Goal: Task Accomplishment & Management: Manage account settings

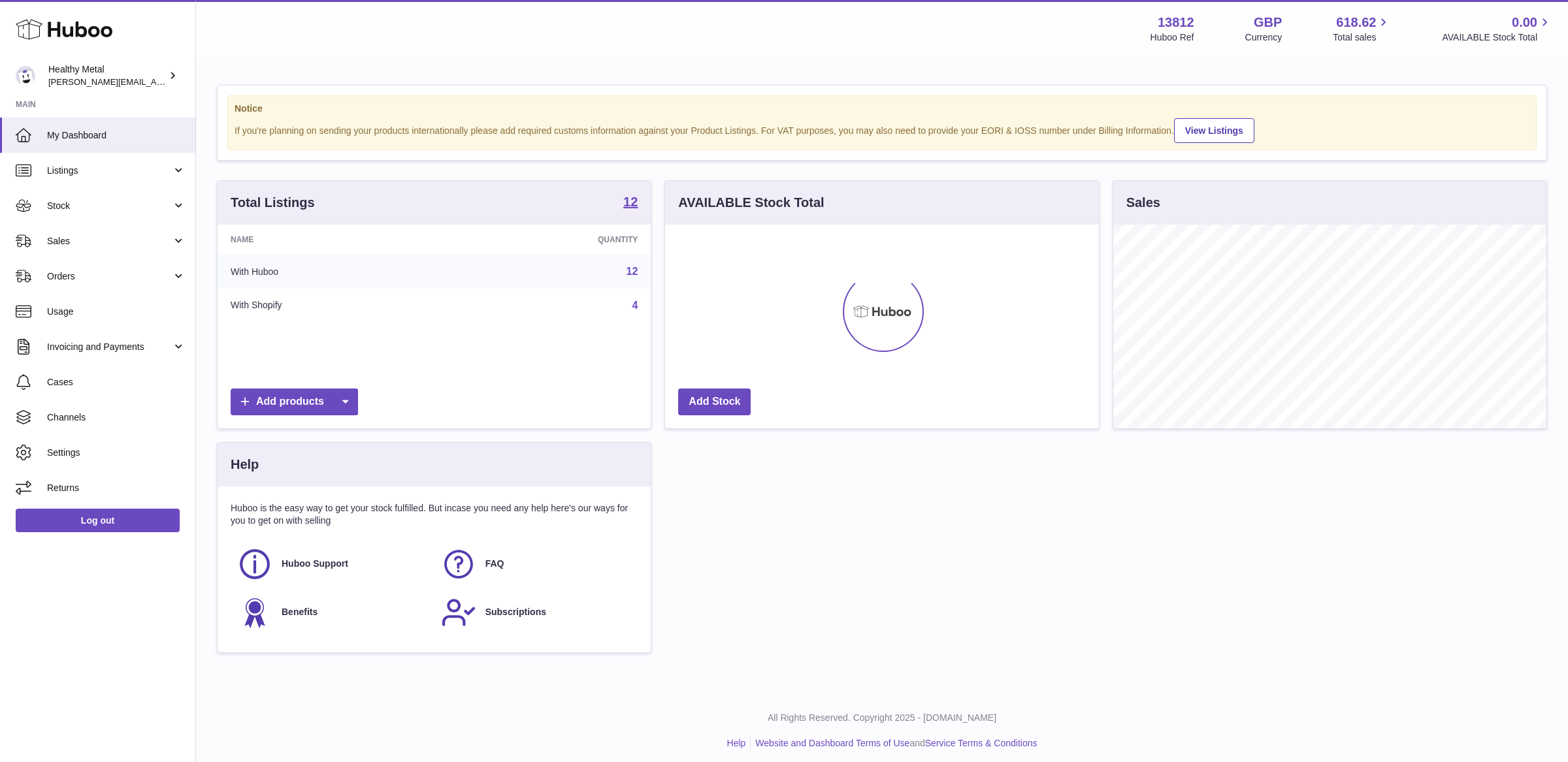
scroll to position [204, 433]
click at [106, 205] on span "Stock" at bounding box center [109, 206] width 125 height 12
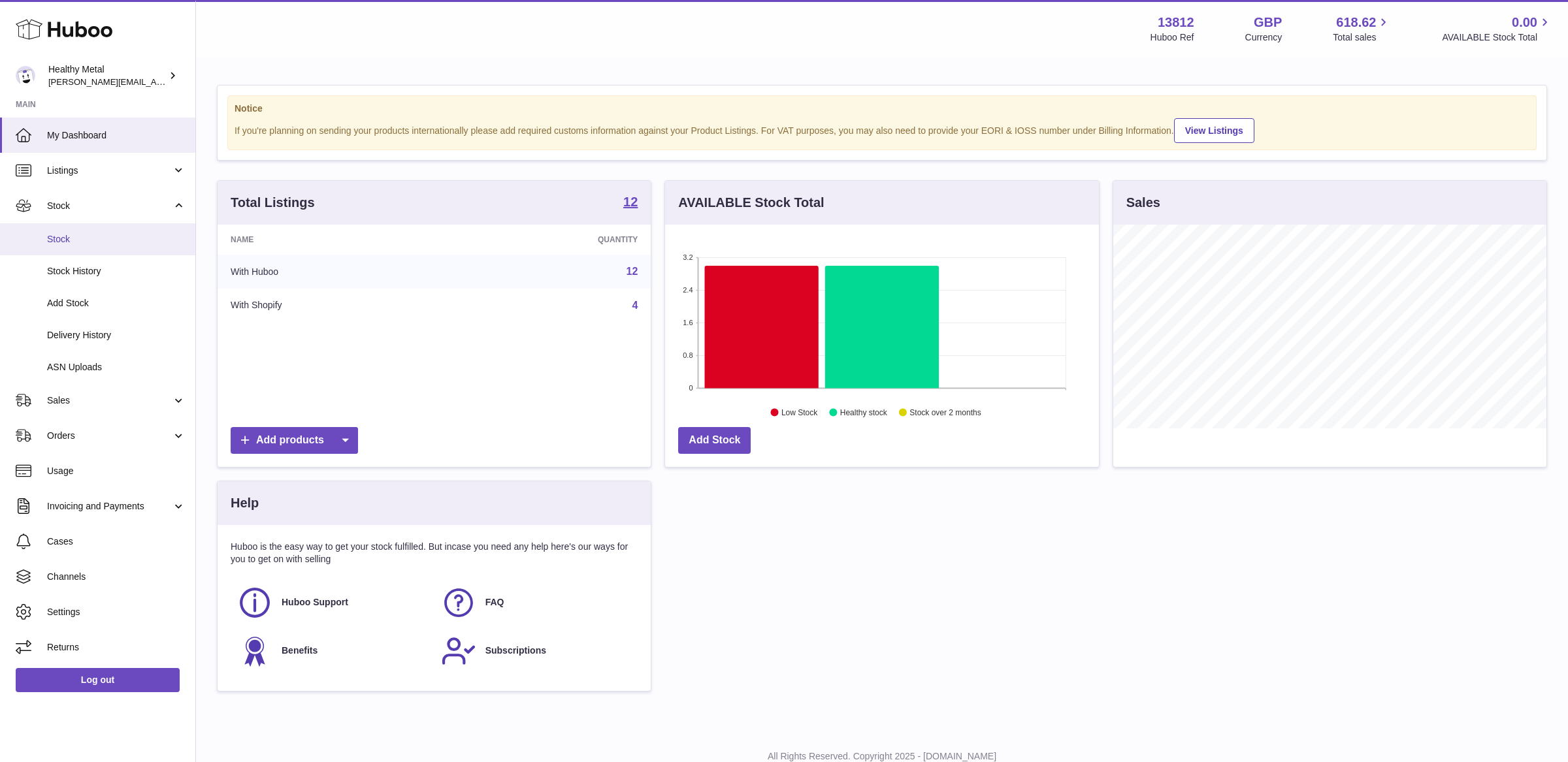
click at [77, 238] on span "Stock" at bounding box center [116, 240] width 138 height 12
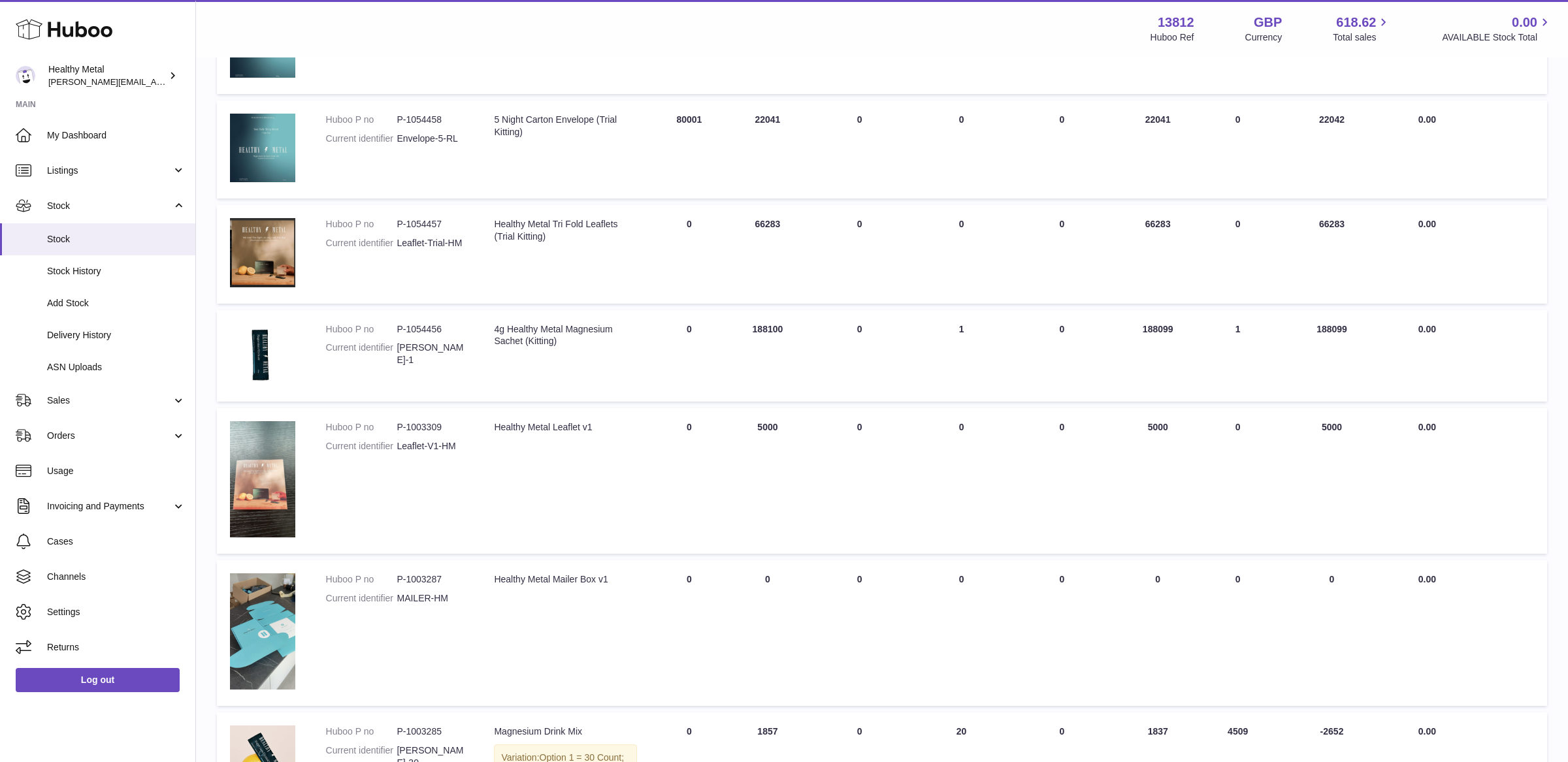
scroll to position [750, 0]
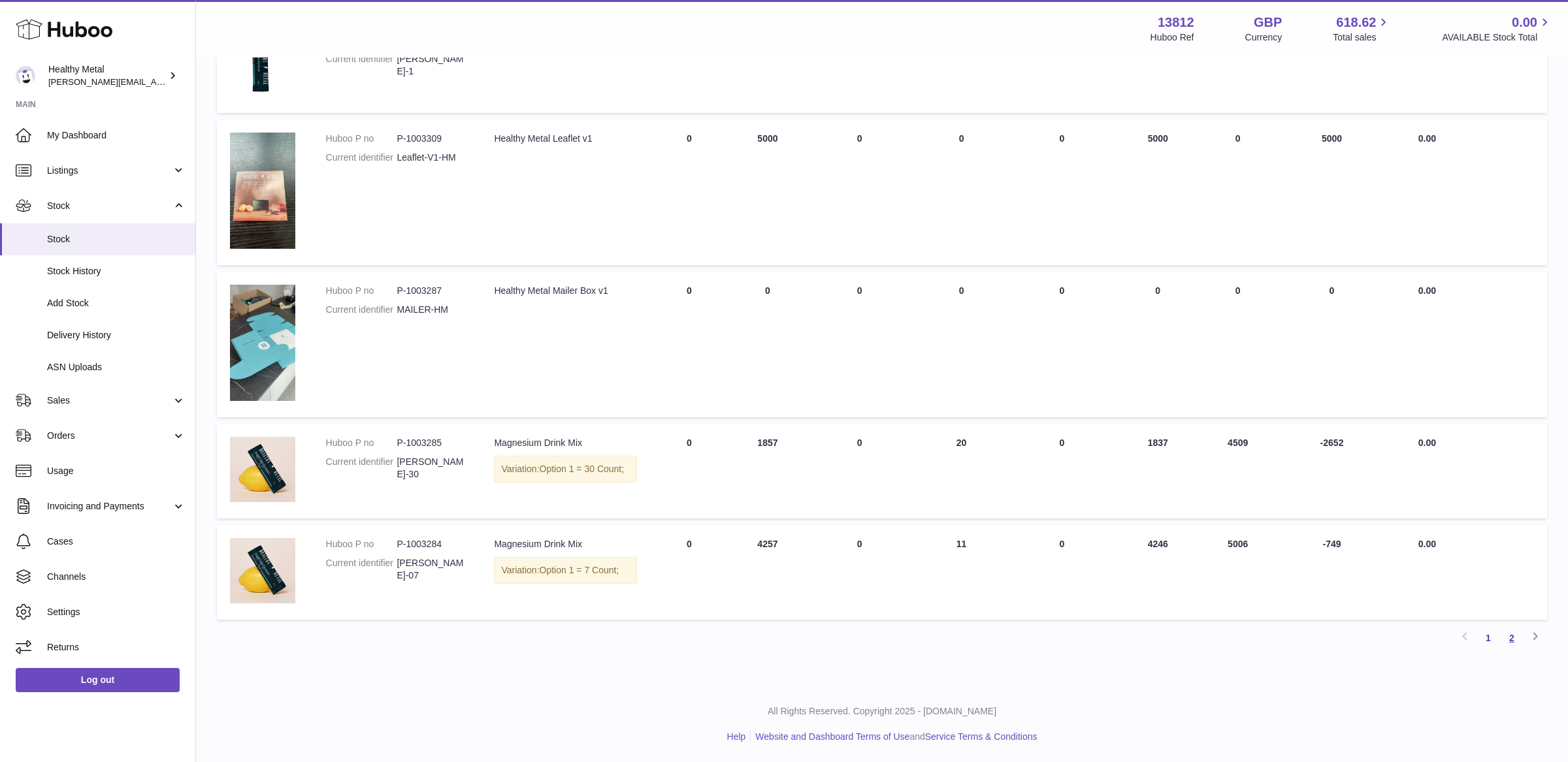
click at [1510, 638] on link "2" at bounding box center [1511, 638] width 24 height 24
